Goal: Navigation & Orientation: Find specific page/section

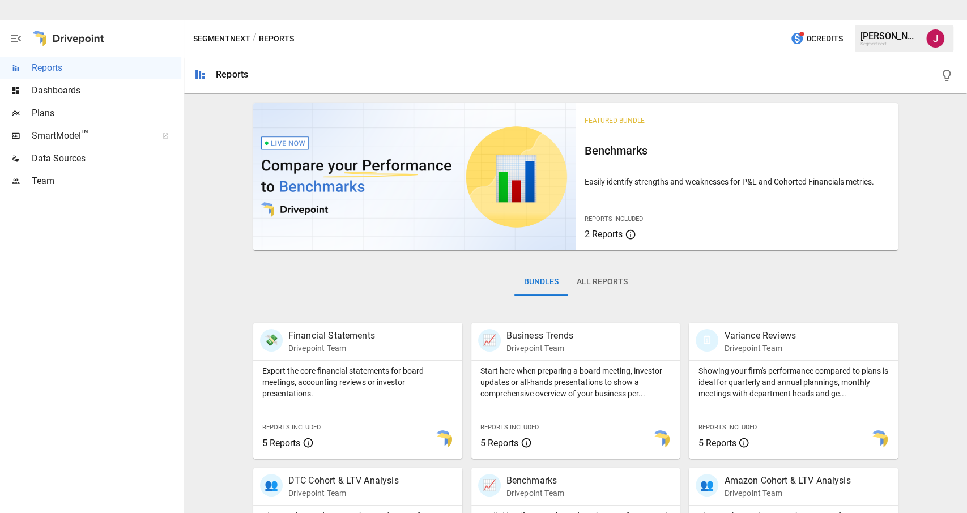
click at [91, 140] on span "SmartModel ™" at bounding box center [91, 136] width 118 height 14
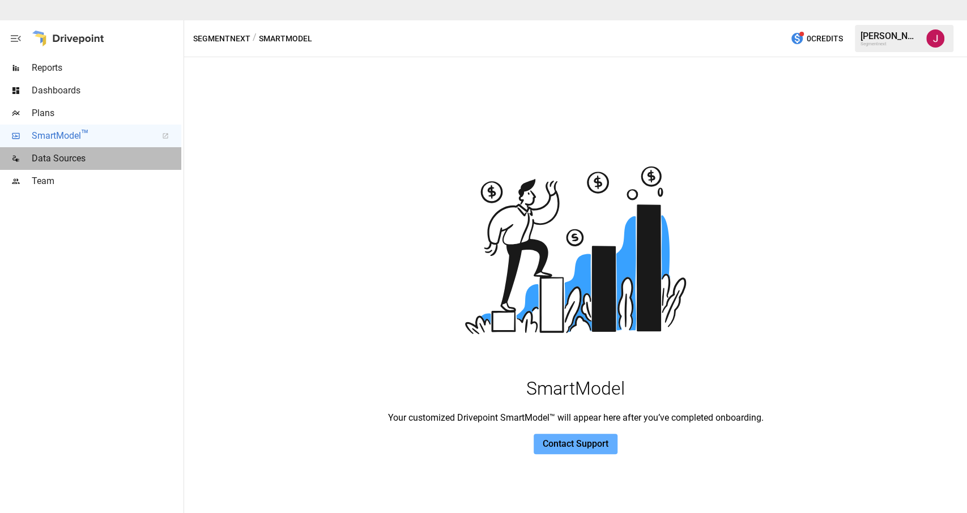
click at [80, 164] on span "Data Sources" at bounding box center [107, 159] width 150 height 14
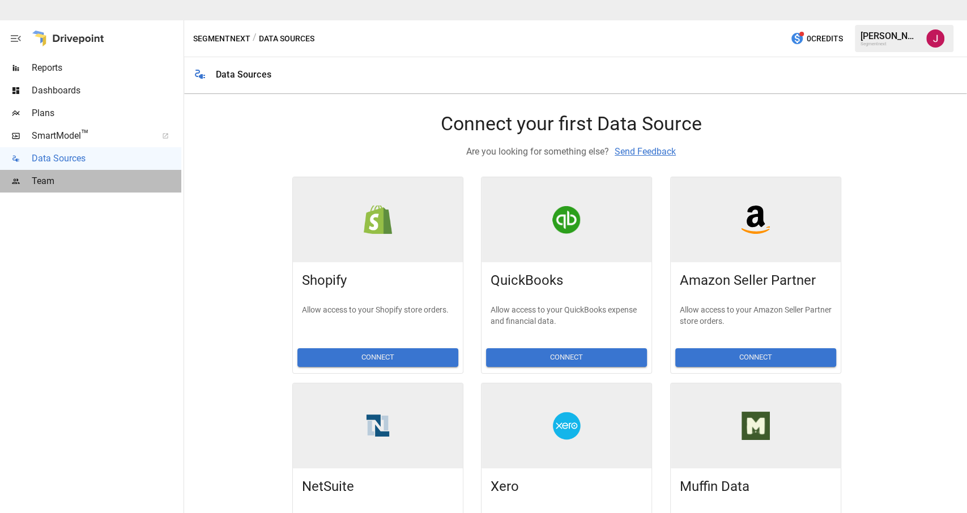
click at [51, 187] on span "Team" at bounding box center [107, 181] width 150 height 14
